Goal: Share content: Share content

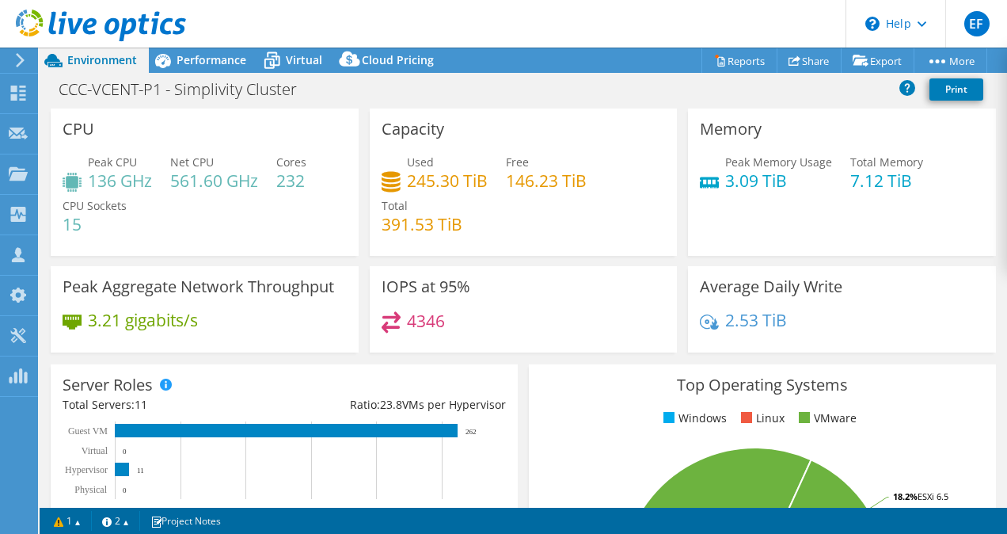
select select "USD"
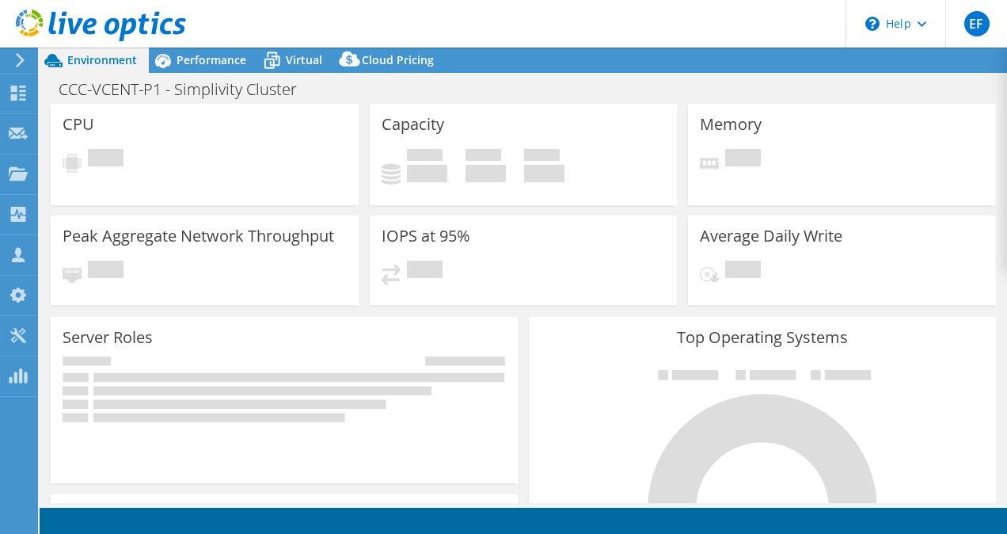
select select "SelectRegion"
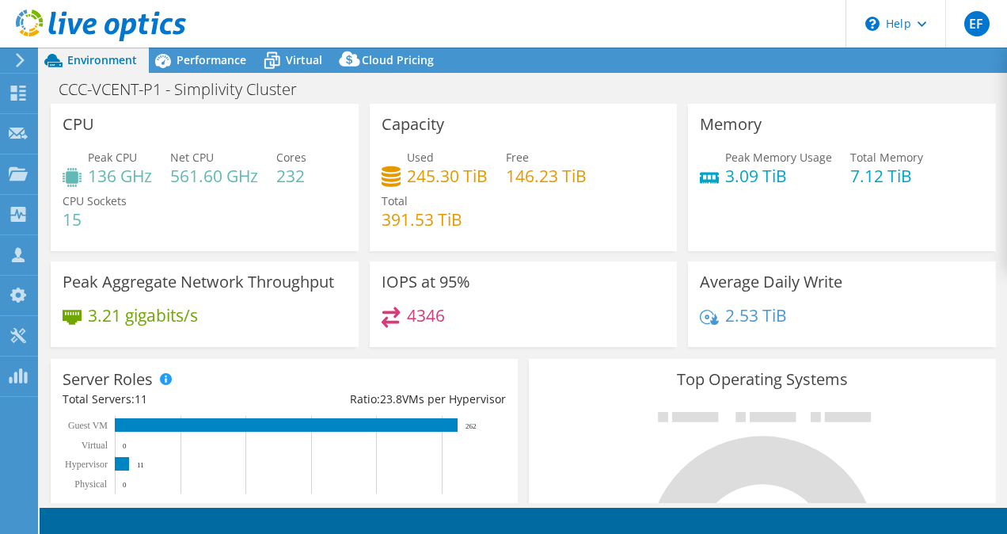
select select "USD"
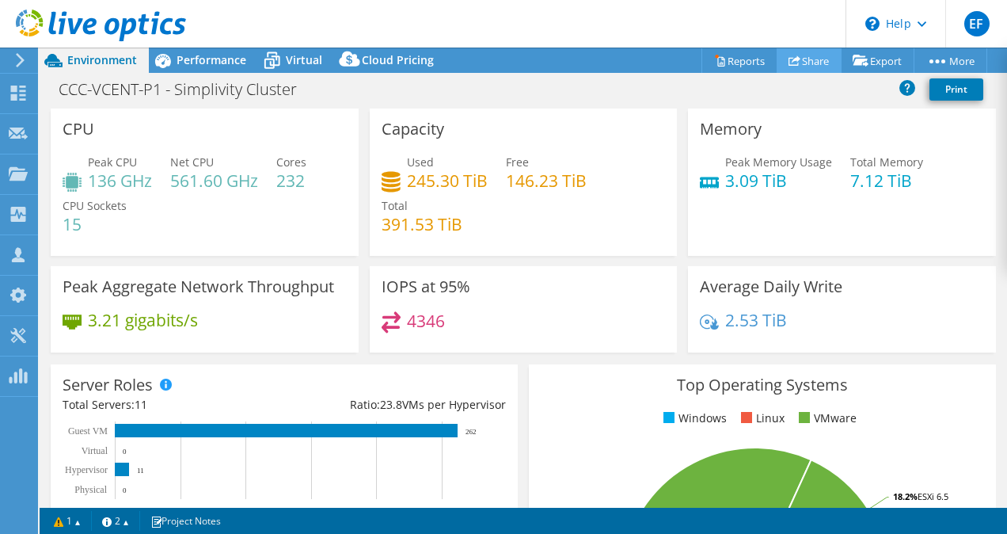
click at [809, 61] on link "Share" at bounding box center [809, 60] width 65 height 25
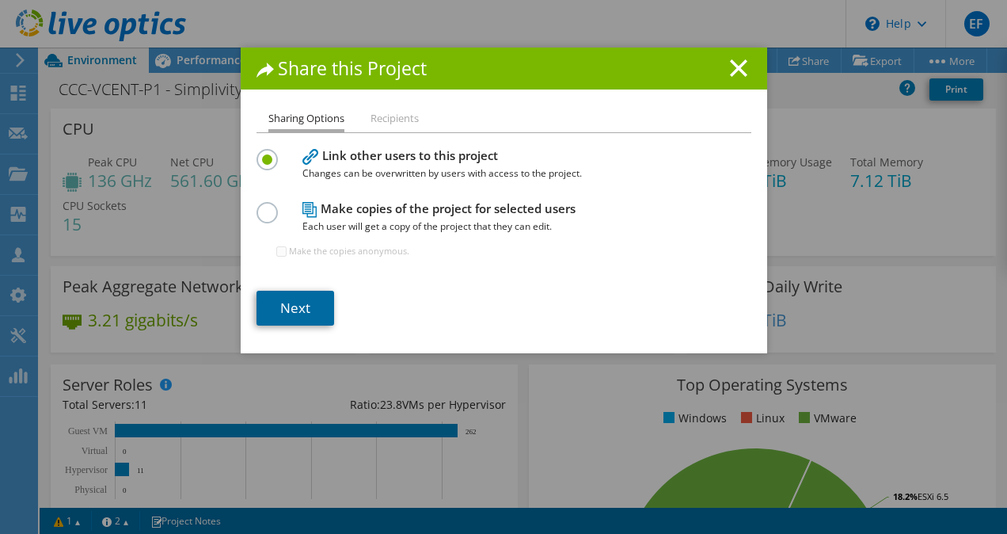
click at [291, 312] on link "Next" at bounding box center [296, 308] width 78 height 35
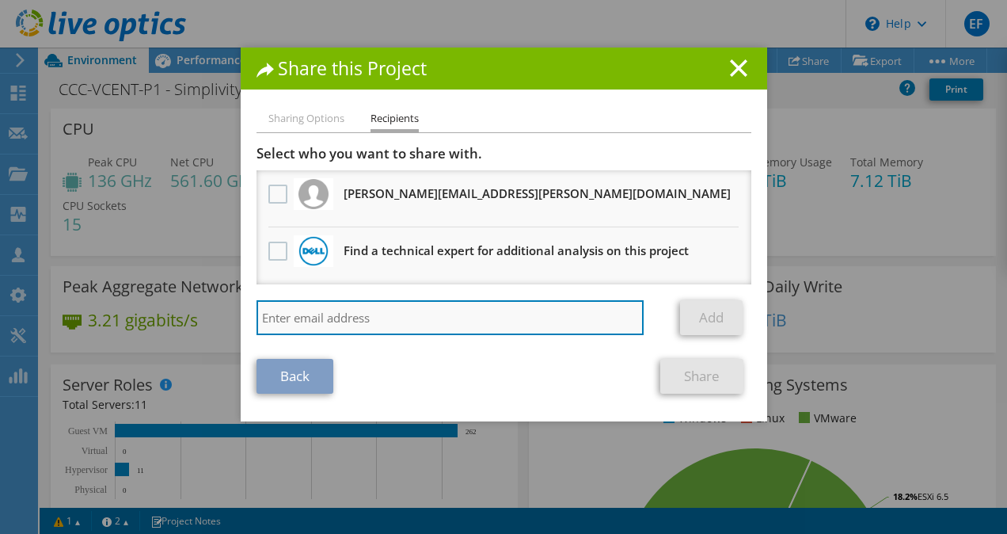
click at [391, 315] on input "search" at bounding box center [451, 317] width 388 height 35
type input "j"
paste input "Juliano_Hernandez@SHI.com"
type input "Juliano_Hernandez@SHI.com"
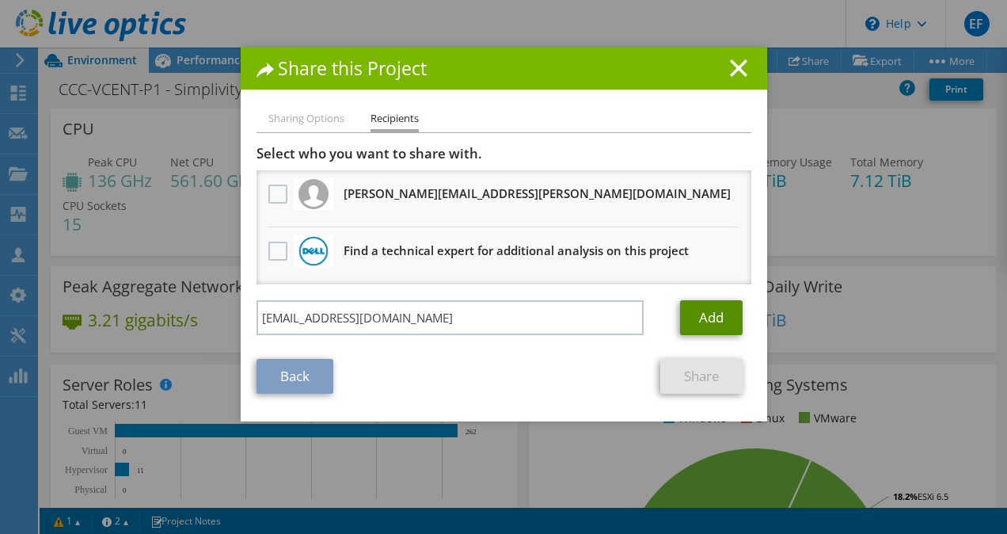
click at [692, 318] on link "Add" at bounding box center [711, 317] width 63 height 35
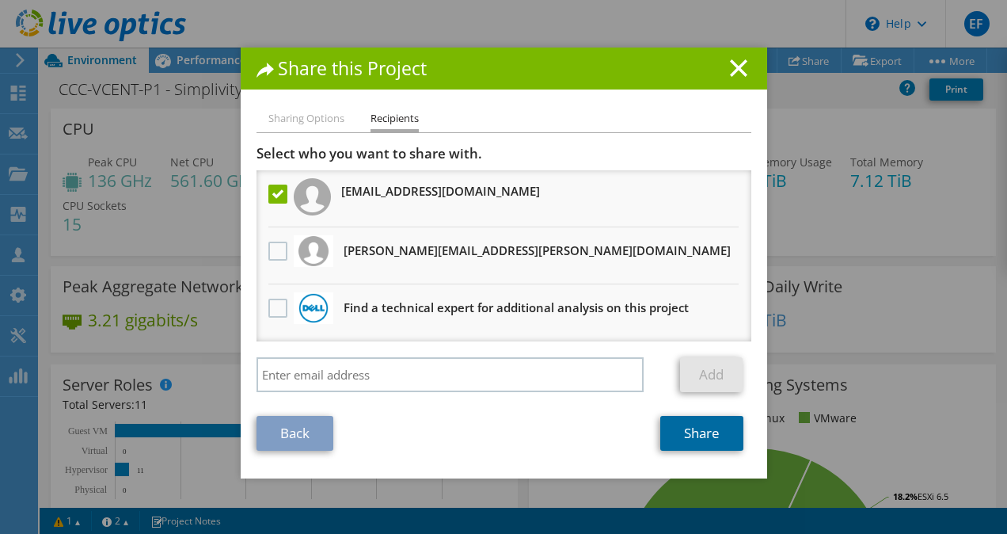
click at [691, 432] on link "Share" at bounding box center [702, 433] width 83 height 35
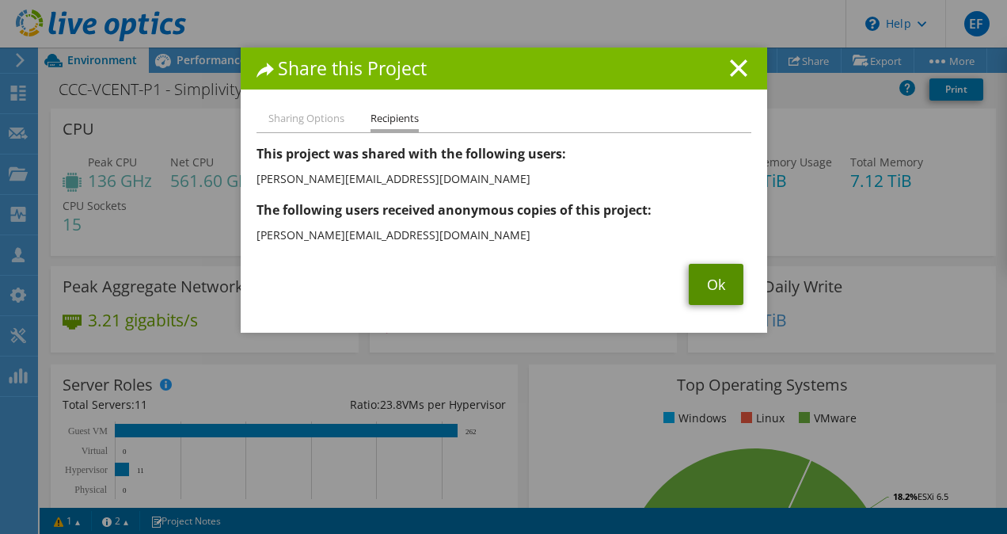
click at [710, 291] on link "Ok" at bounding box center [716, 284] width 55 height 41
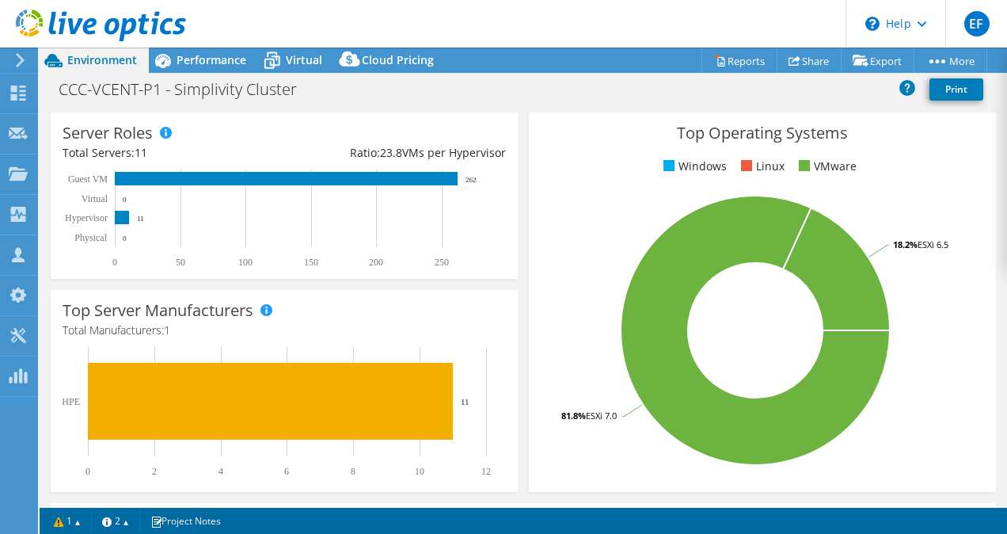
scroll to position [253, 0]
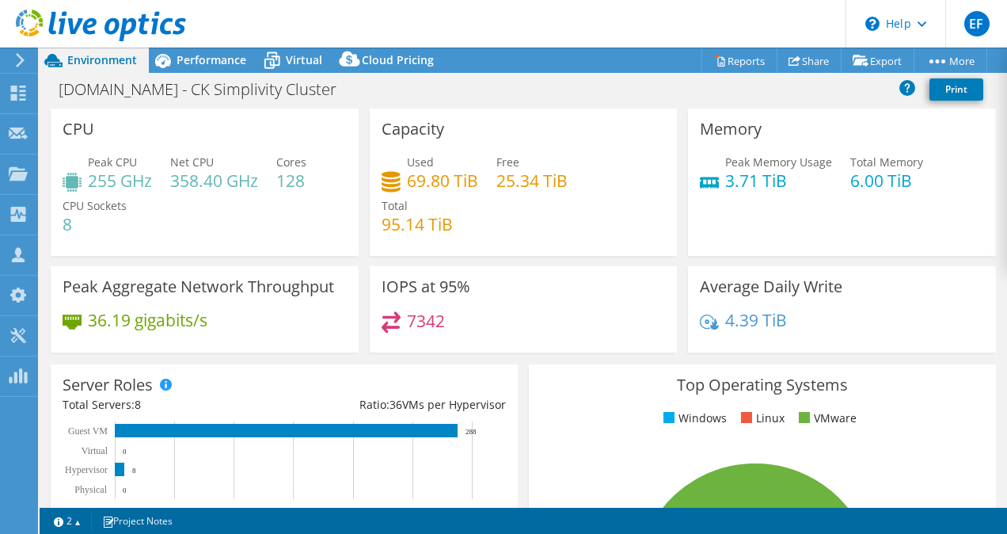
select select "USD"
click at [805, 58] on link "Share" at bounding box center [809, 60] width 65 height 25
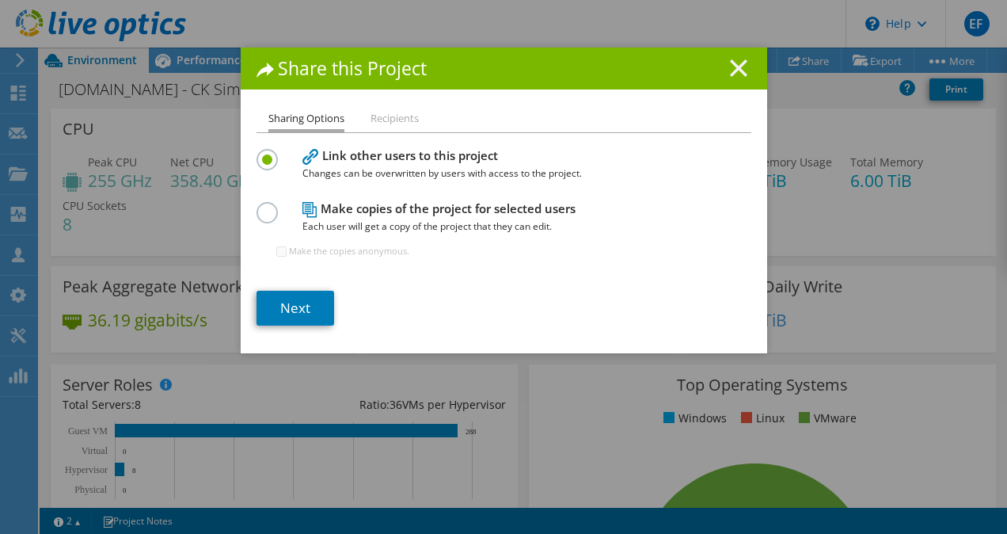
click at [730, 68] on icon at bounding box center [738, 67] width 17 height 17
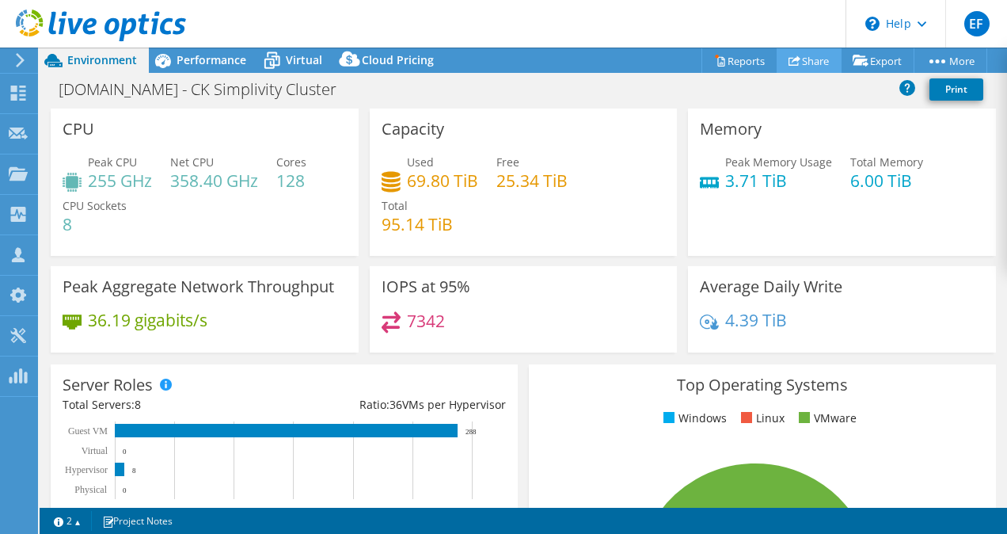
click at [789, 60] on use at bounding box center [795, 60] width 12 height 10
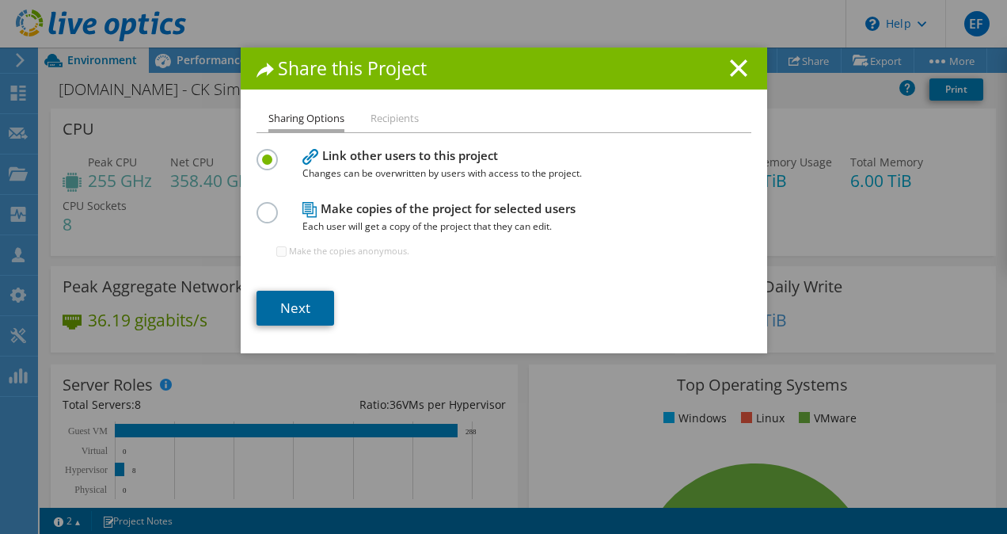
click at [293, 317] on link "Next" at bounding box center [296, 308] width 78 height 35
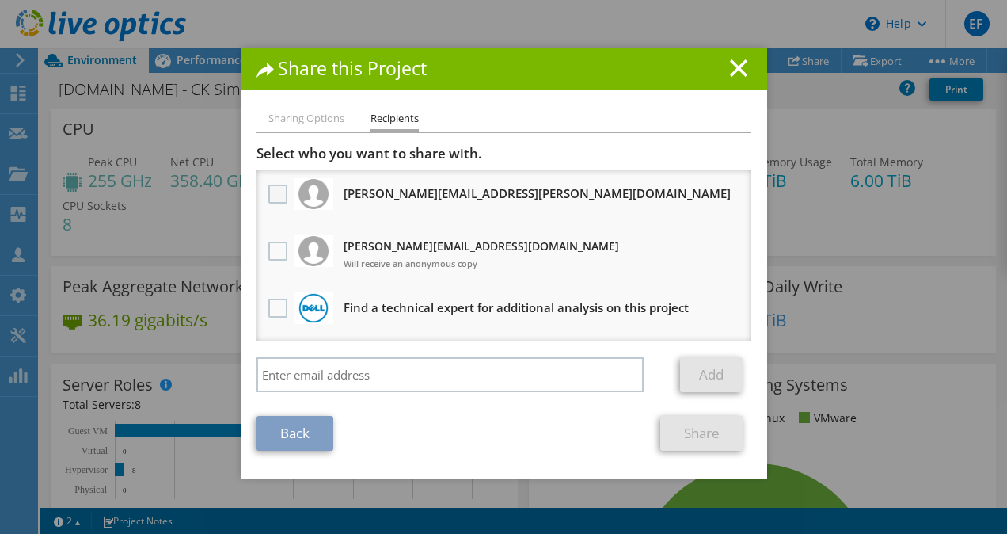
click at [269, 191] on label at bounding box center [280, 194] width 23 height 19
click at [0, 0] on input "checkbox" at bounding box center [0, 0] width 0 height 0
click at [269, 191] on label at bounding box center [280, 194] width 23 height 19
click at [0, 0] on input "checkbox" at bounding box center [0, 0] width 0 height 0
click at [278, 249] on label at bounding box center [280, 251] width 23 height 19
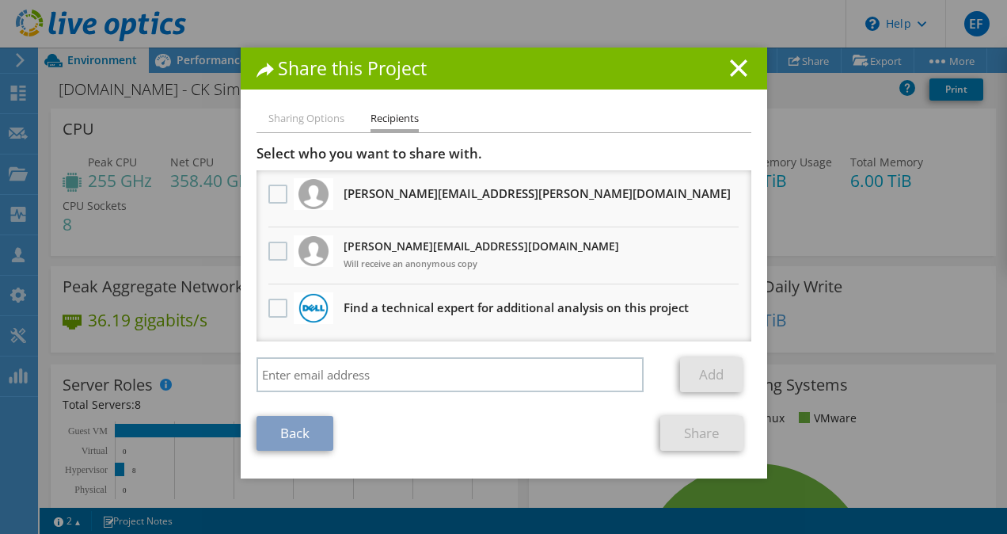
click at [0, 0] on input "checkbox" at bounding box center [0, 0] width 0 height 0
click at [688, 433] on link "Share" at bounding box center [702, 433] width 83 height 35
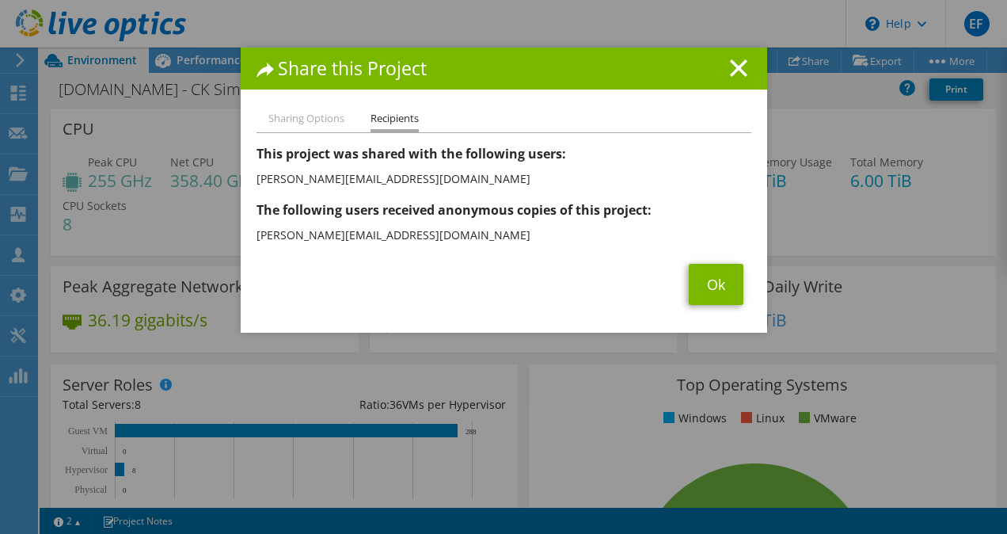
click at [711, 305] on div "Sharing Options Recipients Link other users to this project Changes can be over…" at bounding box center [504, 220] width 527 height 223
click at [707, 290] on link "Ok" at bounding box center [716, 284] width 55 height 41
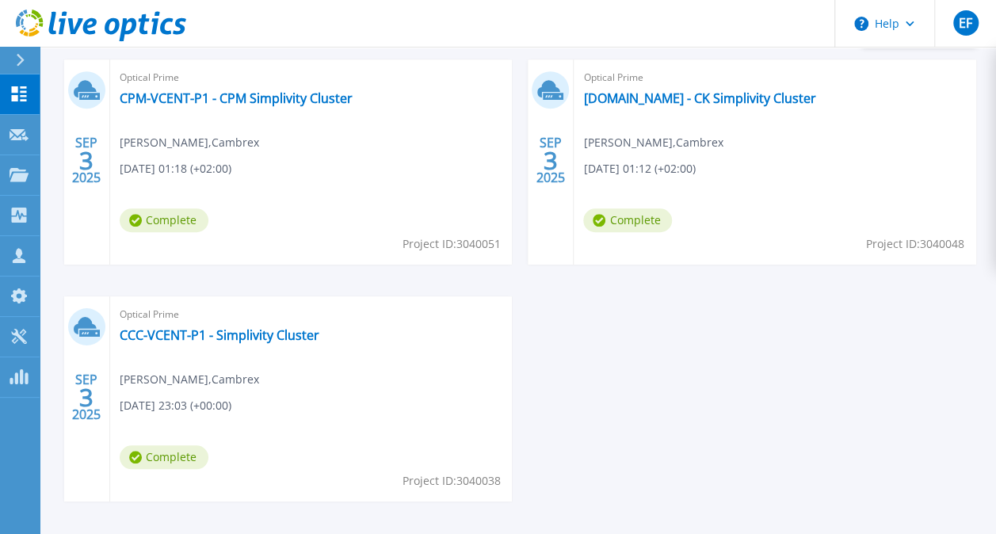
scroll to position [495, 0]
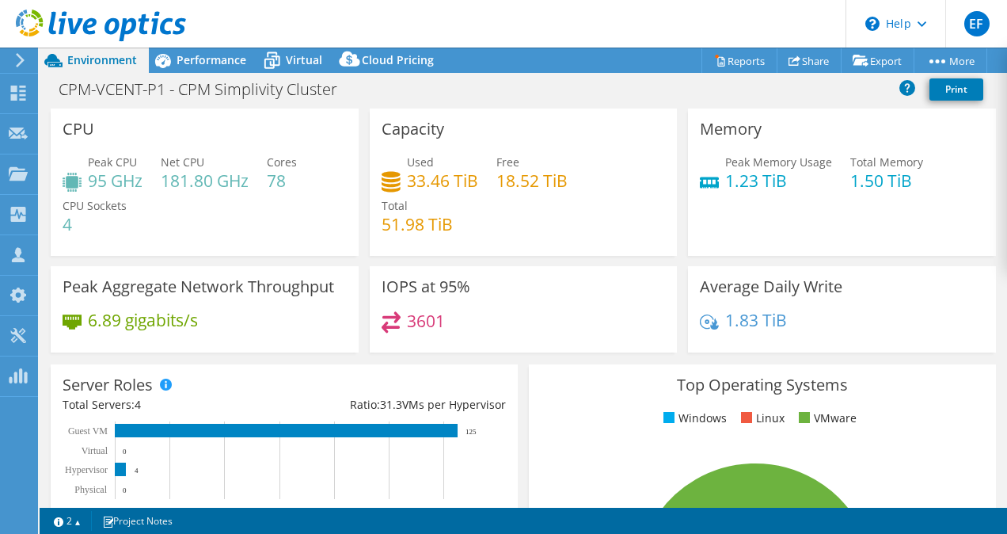
select select "USD"
click at [806, 68] on link "Share" at bounding box center [809, 60] width 65 height 25
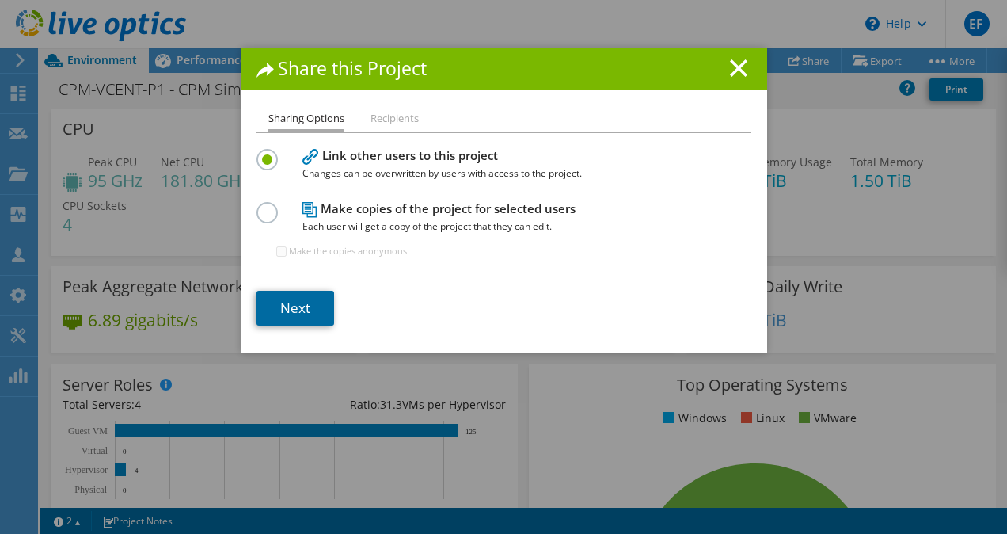
click at [310, 309] on link "Next" at bounding box center [296, 308] width 78 height 35
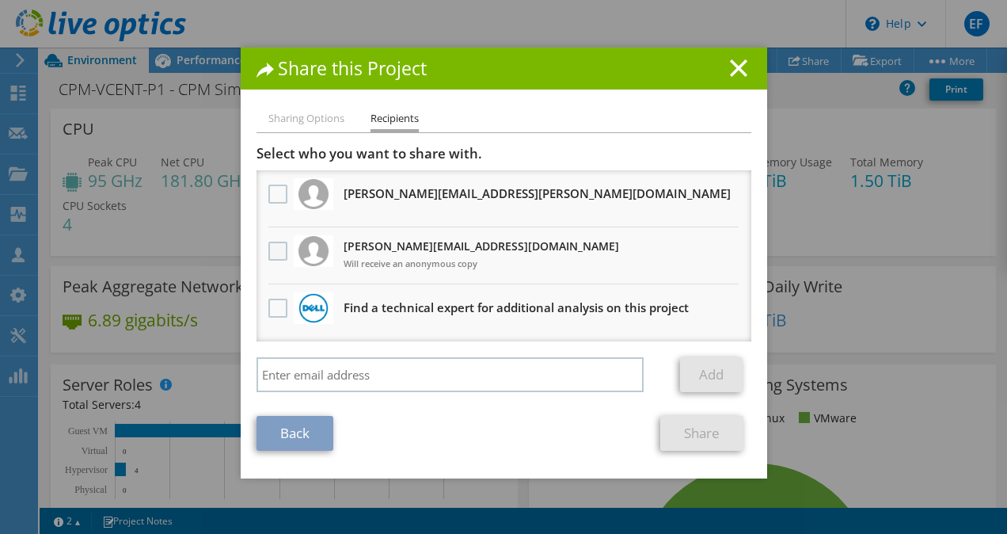
click at [274, 252] on label at bounding box center [280, 251] width 23 height 19
click at [0, 0] on input "checkbox" at bounding box center [0, 0] width 0 height 0
click at [714, 435] on link "Share" at bounding box center [702, 433] width 83 height 35
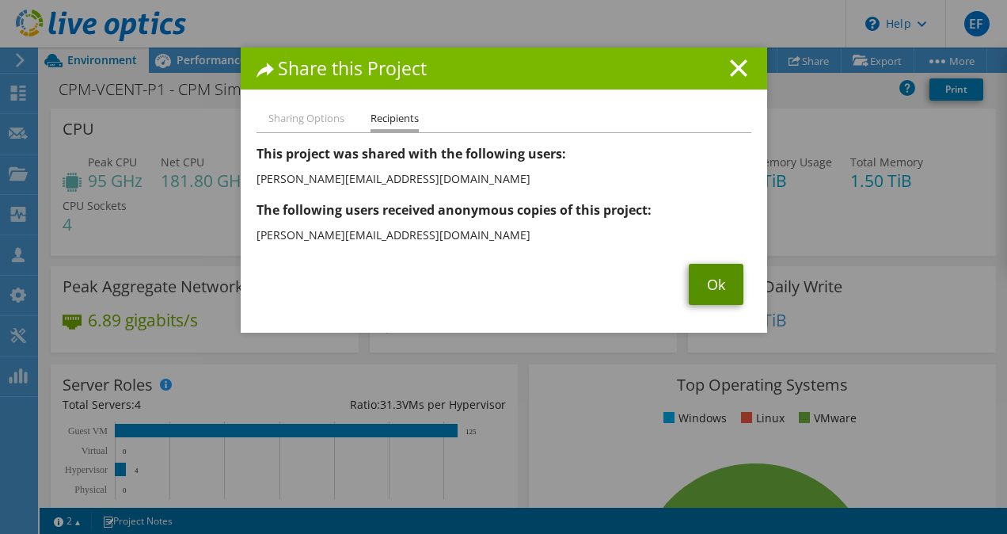
click at [705, 280] on link "Ok" at bounding box center [716, 284] width 55 height 41
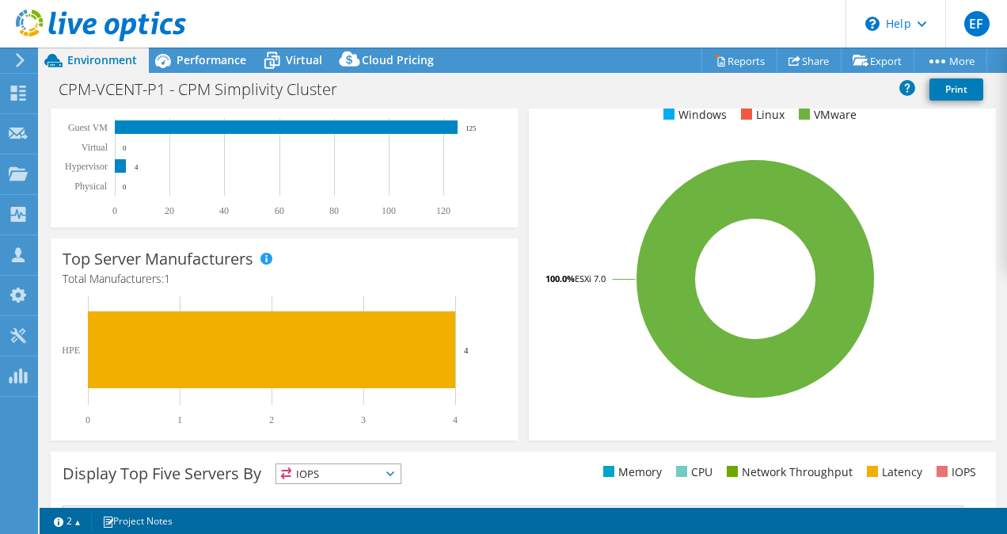
scroll to position [304, 0]
